Goal: Task Accomplishment & Management: Complete application form

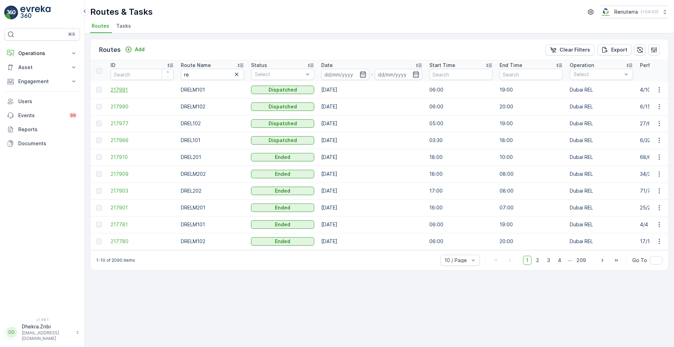
click at [115, 92] on span "217991" at bounding box center [142, 89] width 63 height 7
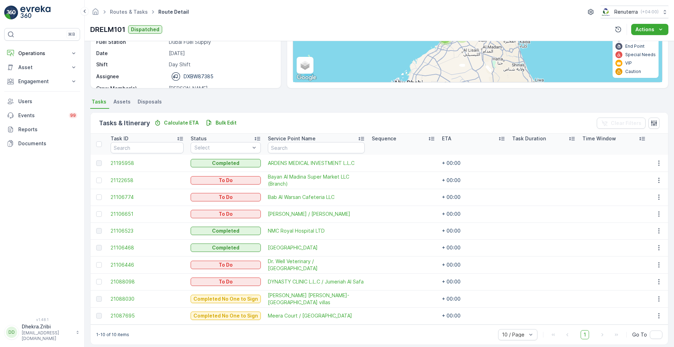
scroll to position [105, 0]
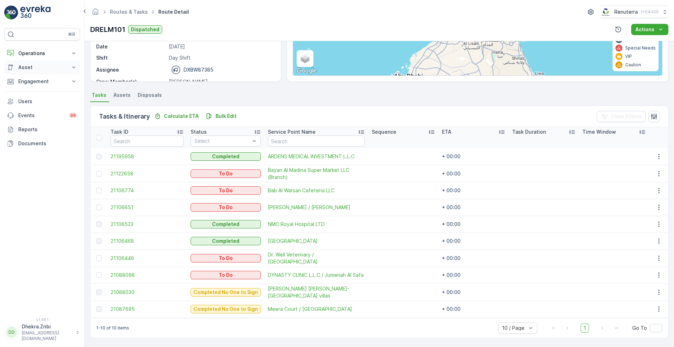
click at [69, 67] on button "Asset" at bounding box center [42, 67] width 76 height 14
click at [52, 54] on p "Operations" at bounding box center [42, 53] width 48 height 7
click at [32, 77] on p "Planning" at bounding box center [28, 75] width 20 height 7
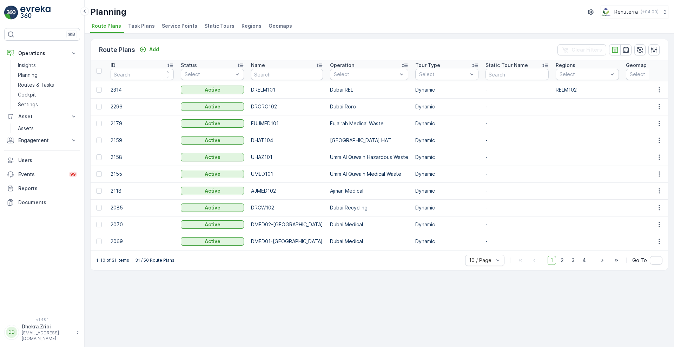
click at [178, 25] on span "Service Points" at bounding box center [179, 25] width 35 height 7
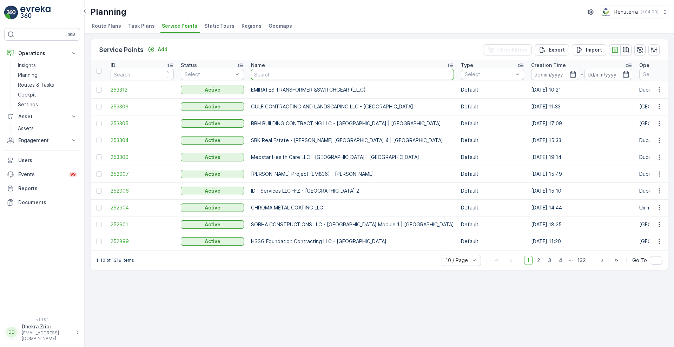
click at [283, 73] on input "text" at bounding box center [352, 74] width 203 height 11
type input "innov"
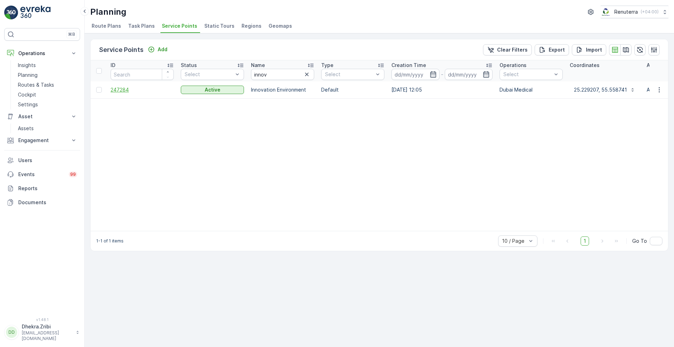
click at [120, 91] on span "247284" at bounding box center [142, 89] width 63 height 7
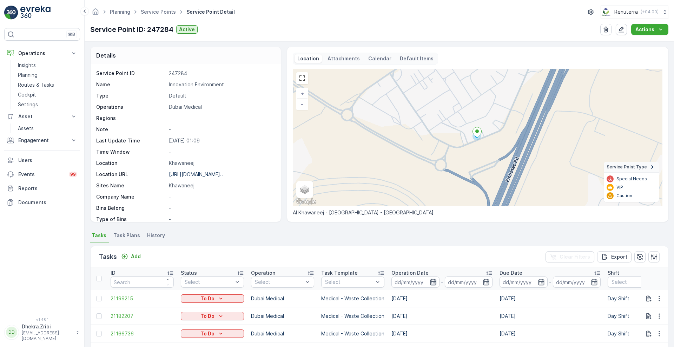
click at [433, 281] on icon "button" at bounding box center [433, 282] width 7 height 7
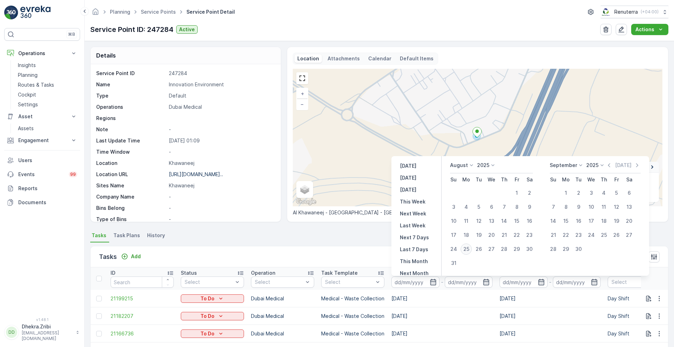
click at [468, 247] on div "25" at bounding box center [465, 249] width 11 height 11
type input "[DATE]"
click at [468, 247] on div "25" at bounding box center [465, 249] width 11 height 11
type input "[DATE]"
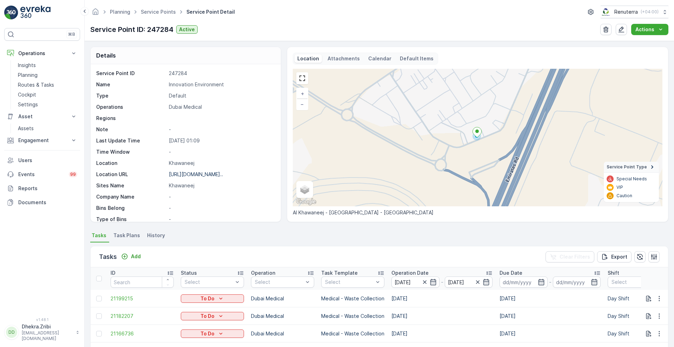
click at [327, 251] on div "Tasks Add Clear Filters Export" at bounding box center [379, 256] width 577 height 21
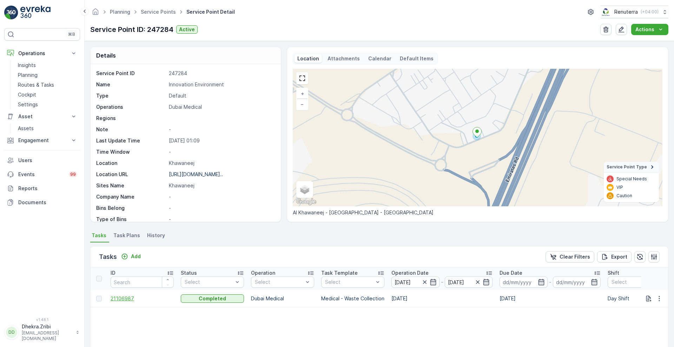
click at [126, 298] on span "21106987" at bounding box center [142, 298] width 63 height 7
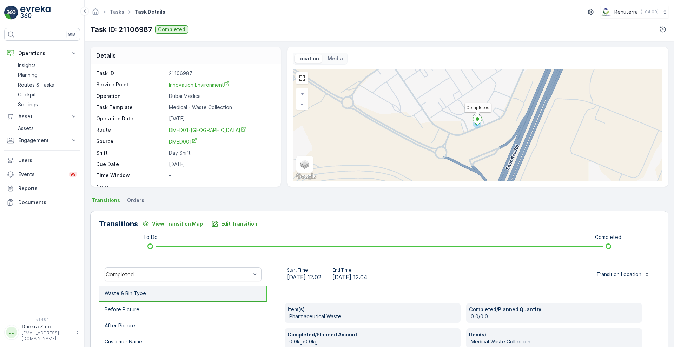
scroll to position [117, 0]
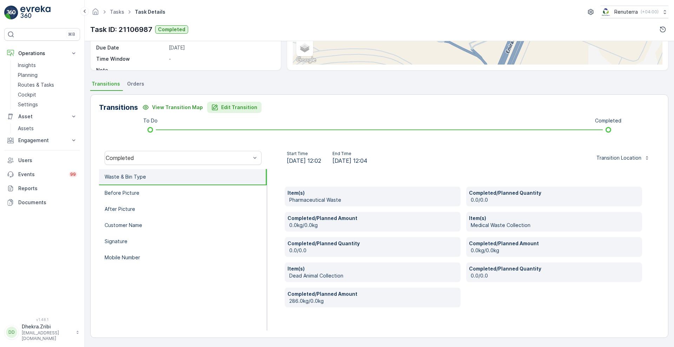
click at [227, 108] on p "Edit Transition" at bounding box center [239, 107] width 36 height 7
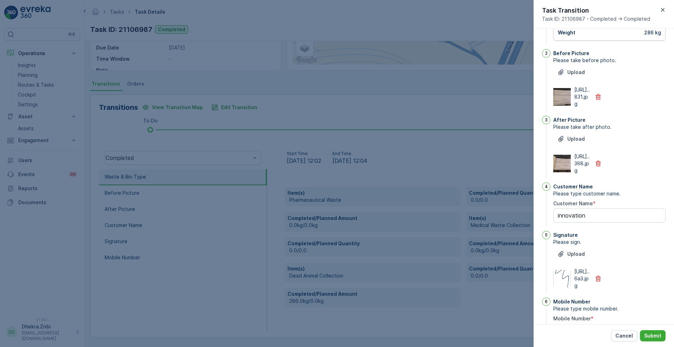
scroll to position [0, 0]
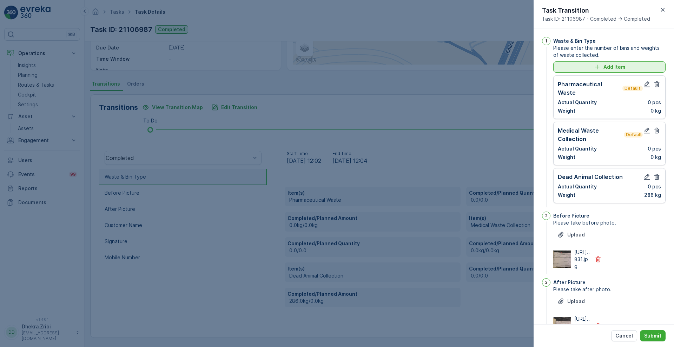
click at [622, 68] on p "Add Item" at bounding box center [614, 67] width 22 height 7
type Name "innovation"
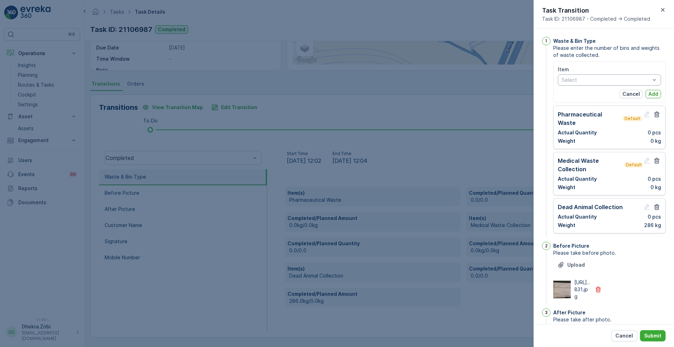
click at [617, 80] on div at bounding box center [606, 80] width 90 height 6
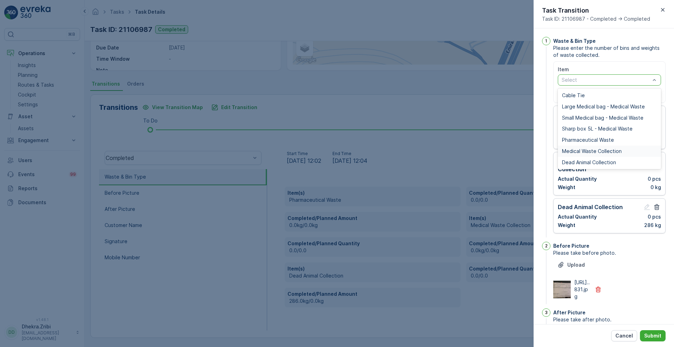
click at [578, 147] on div "Medical Waste Collection" at bounding box center [609, 151] width 103 height 11
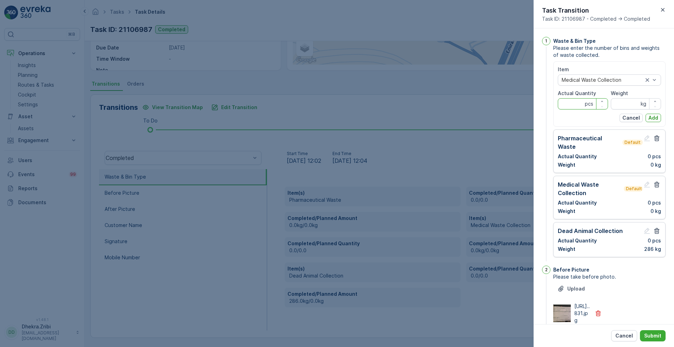
click at [568, 102] on Quantity "Actual Quantity" at bounding box center [583, 103] width 50 height 11
type Quantity "0"
click at [621, 104] on input "Weight" at bounding box center [636, 103] width 50 height 11
type input "286"
click at [648, 121] on p "Add" at bounding box center [653, 117] width 10 height 7
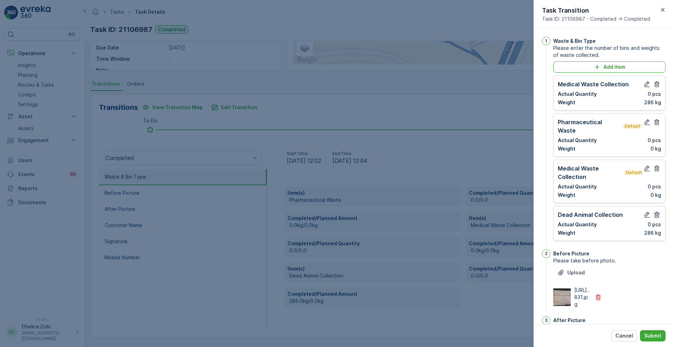
click at [656, 211] on icon "button" at bounding box center [656, 214] width 7 height 7
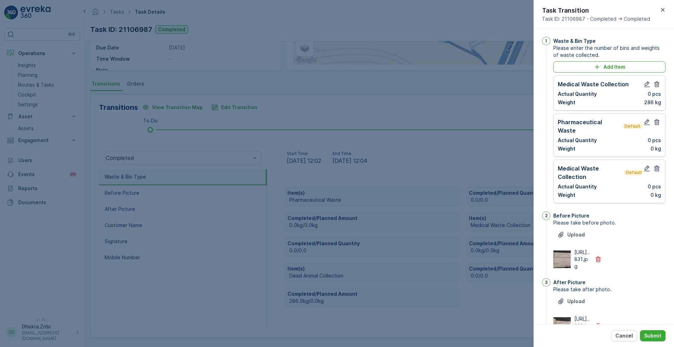
click at [655, 165] on icon "button" at bounding box center [656, 168] width 7 height 7
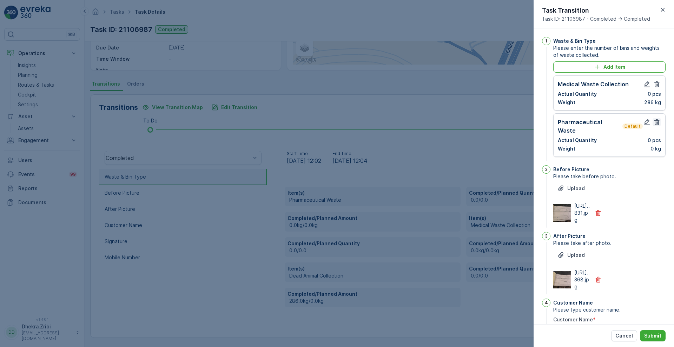
click at [655, 121] on icon "button" at bounding box center [656, 122] width 7 height 7
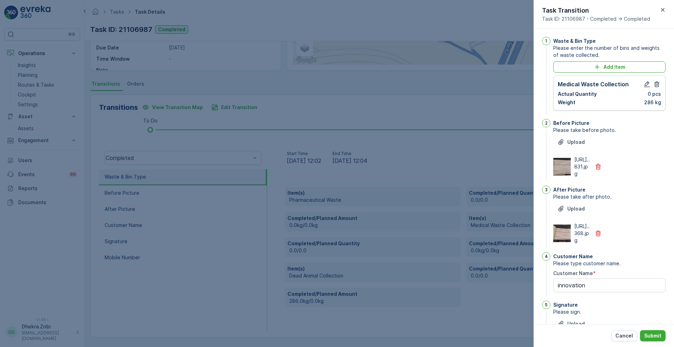
click at [644, 154] on div "Upload [URL]..831.jpg" at bounding box center [609, 157] width 112 height 41
click at [652, 260] on div "Customer Name" at bounding box center [609, 256] width 112 height 7
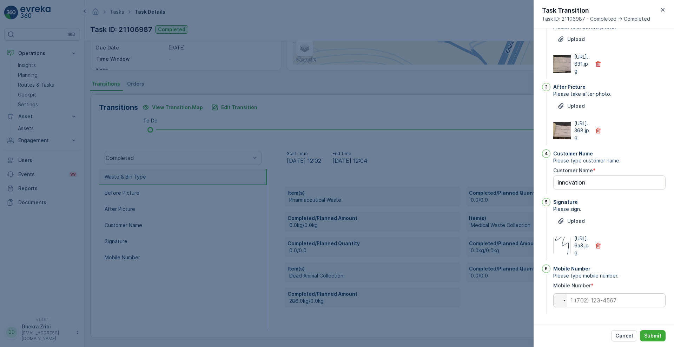
scroll to position [145, 0]
click at [588, 298] on input "tel" at bounding box center [609, 300] width 112 height 14
type Name "innovation"
type input "0"
type Name "innovation"
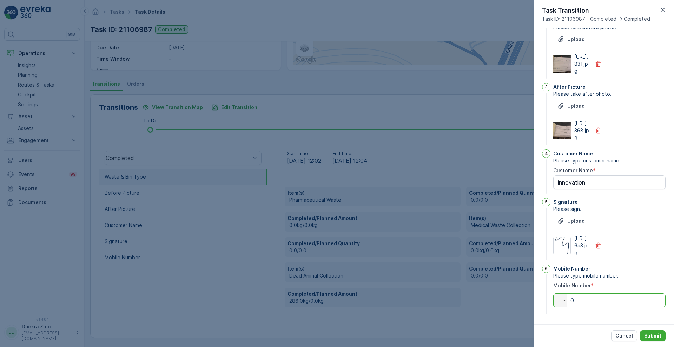
type input "05"
type Name "innovation"
type input "050"
type Name "innovation"
type input "0504"
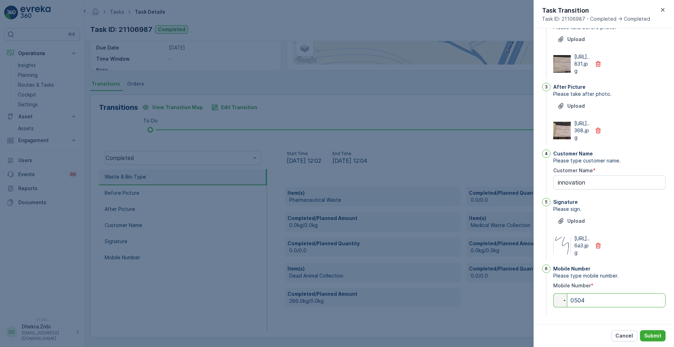
type Name "innovation"
type input "05040"
type Name "innovation"
type input "050404"
type Name "innovation"
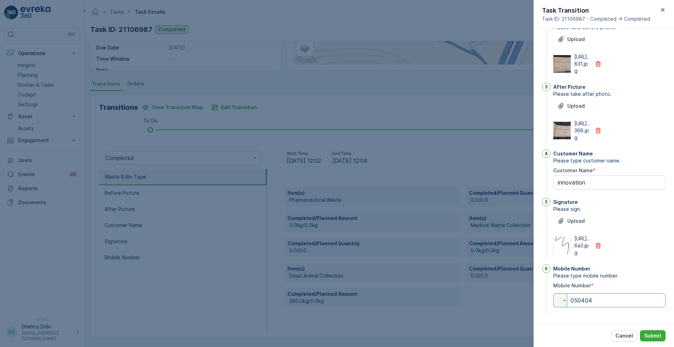
type input "0504044"
type Name "innovation"
type input "05040441"
type Name "innovation"
type input "050404417"
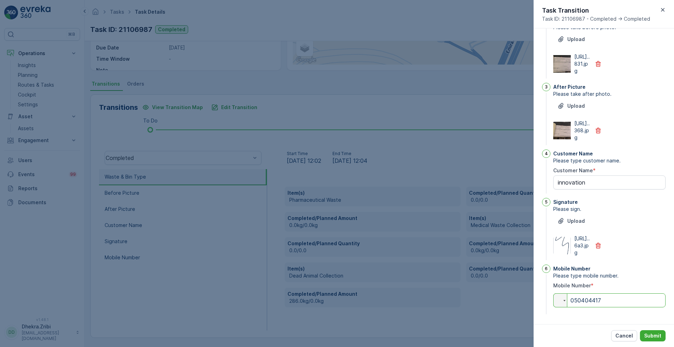
type Name "innovation"
type input "0504044170"
click at [653, 338] on p "Submit" at bounding box center [652, 335] width 17 height 7
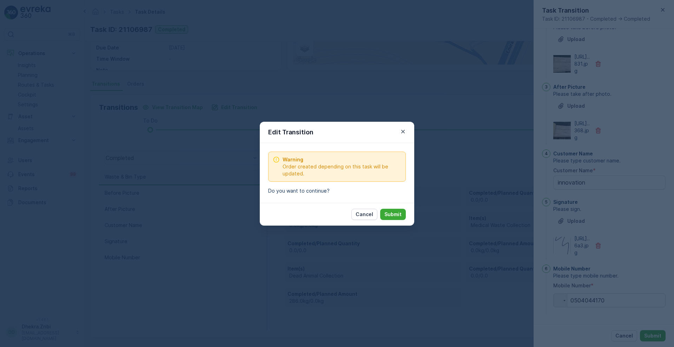
click at [378, 217] on div "Cancel Submit" at bounding box center [378, 214] width 54 height 11
click at [387, 215] on p "Submit" at bounding box center [392, 214] width 17 height 7
type Name "innovation"
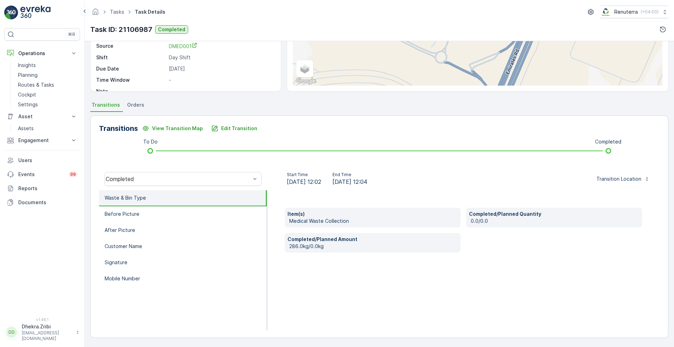
scroll to position [0, 0]
